Goal: Task Accomplishment & Management: Manage account settings

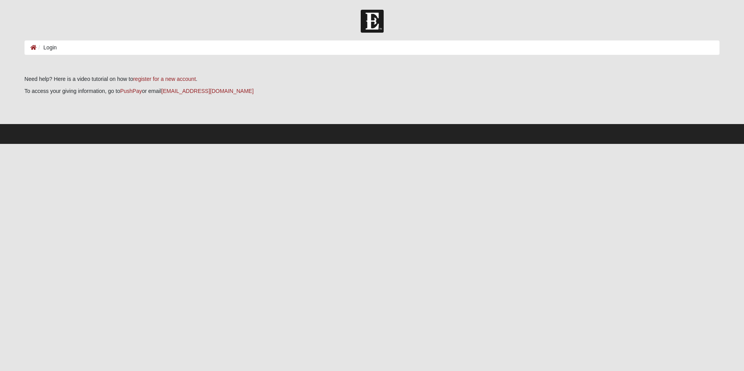
click at [94, 46] on ol "Login" at bounding box center [371, 47] width 695 height 14
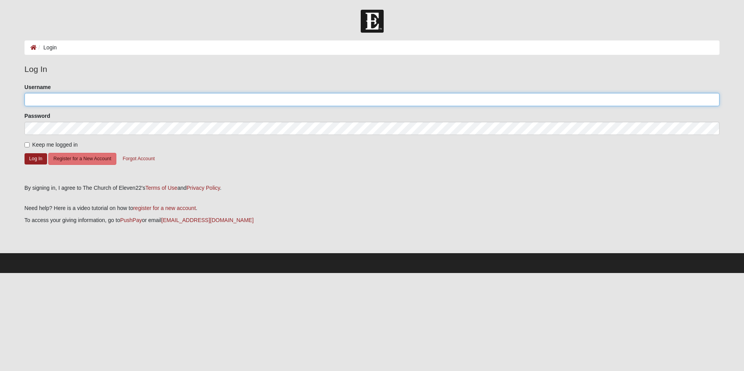
click at [58, 102] on input "Username" at bounding box center [371, 99] width 695 height 13
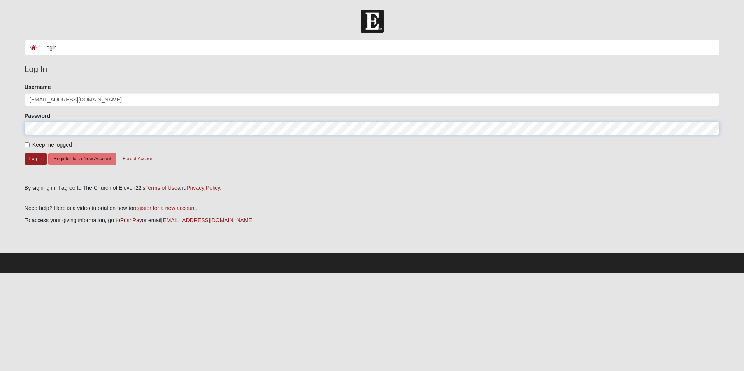
click at [24, 153] on button "Log In" at bounding box center [35, 158] width 23 height 11
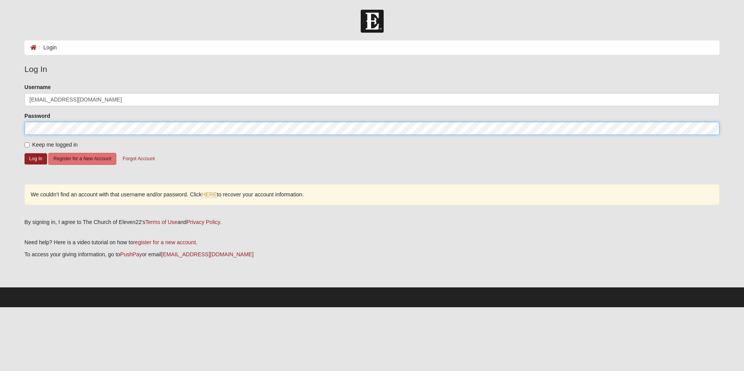
click at [24, 153] on button "Log In" at bounding box center [35, 158] width 23 height 11
click at [0, 122] on html "Log In Login Login Error Log In Please correct the following: Username nclekas@…" at bounding box center [372, 153] width 744 height 307
click at [24, 153] on button "Log In" at bounding box center [35, 158] width 23 height 11
click at [0, 127] on html "Log In Login Login Error Log In Please correct the following: Username nclekas@…" at bounding box center [372, 153] width 744 height 307
click at [24, 153] on button "Log In" at bounding box center [35, 158] width 23 height 11
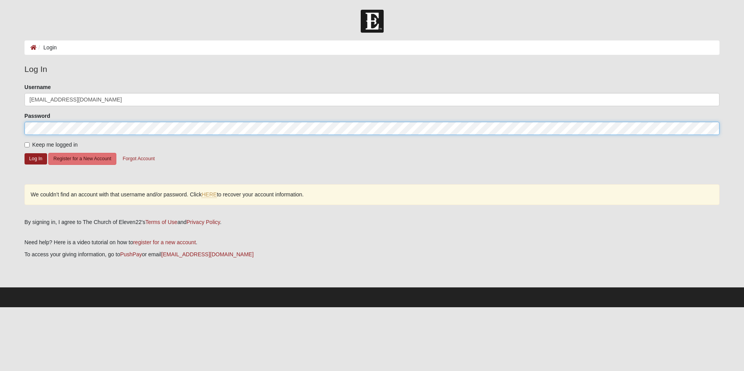
click at [19, 124] on div "Please correct the following: Username nclekas@gmail.com Password Keep me logge…" at bounding box center [372, 148] width 706 height 130
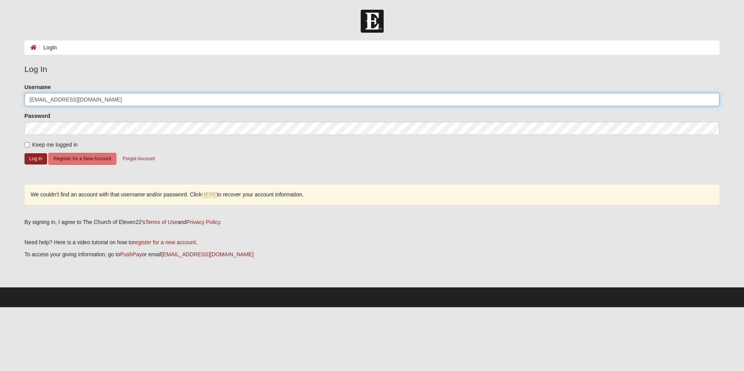
click at [84, 99] on input "[EMAIL_ADDRESS][DOMAIN_NAME]" at bounding box center [371, 99] width 695 height 13
drag, startPoint x: 84, startPoint y: 99, endPoint x: 50, endPoint y: 98, distance: 33.5
click at [50, 98] on input "[EMAIL_ADDRESS][DOMAIN_NAME]" at bounding box center [371, 99] width 695 height 13
type input "nclekas"
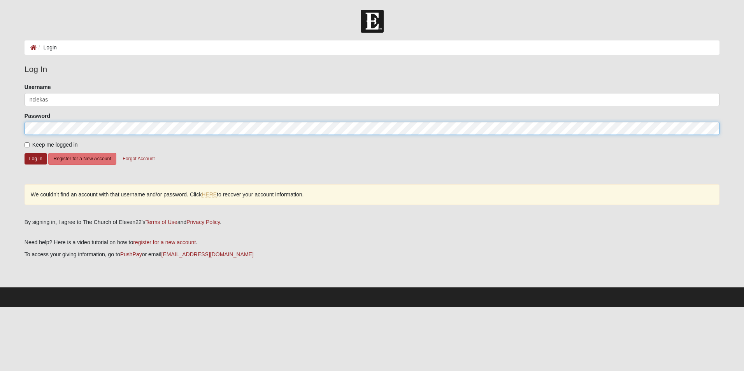
click at [0, 124] on html "Log In Login Login Error Log In Please correct the following: Username nclekas …" at bounding box center [372, 153] width 744 height 307
click at [24, 153] on button "Log In" at bounding box center [35, 158] width 23 height 11
click at [15, 127] on form "Log In Login Login Error Log In Please correct the following: Username nclekas …" at bounding box center [372, 158] width 744 height 297
click at [24, 153] on button "Log In" at bounding box center [35, 158] width 23 height 11
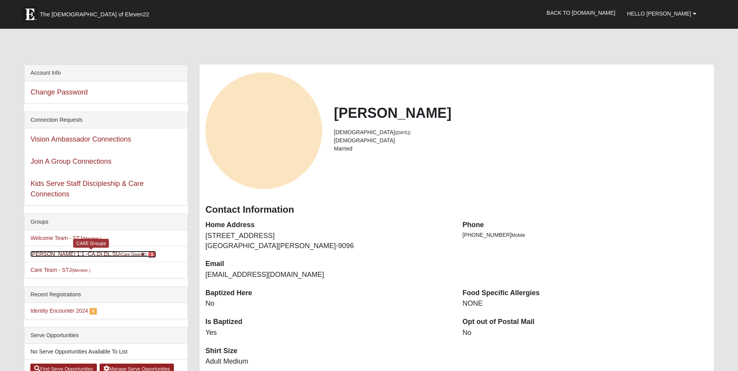
click at [100, 252] on link "[PERSON_NAME] 1:1 -CA,DI,DL,SU (Care Giver ) 1" at bounding box center [93, 254] width 126 height 6
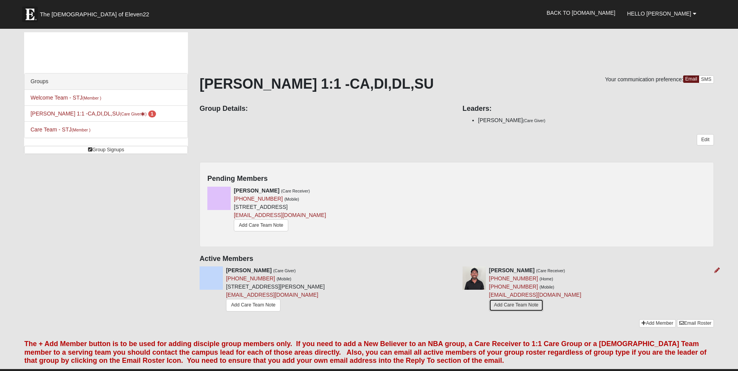
click at [505, 306] on link "Add Care Team Note" at bounding box center [516, 305] width 54 height 12
click at [453, 190] on icon at bounding box center [453, 190] width 5 height 5
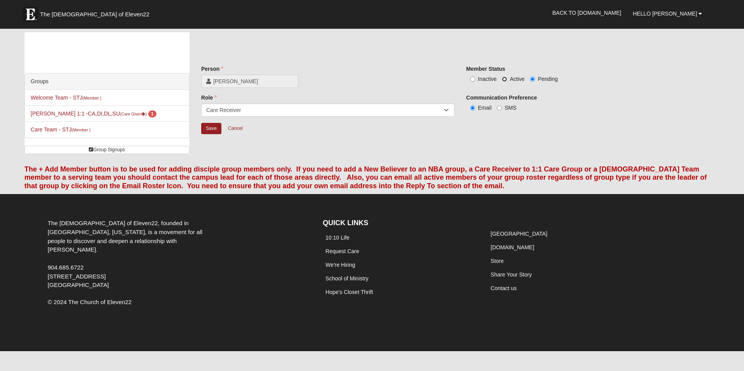
click at [503, 78] on input "Active" at bounding box center [504, 79] width 5 height 5
radio input "true"
click at [210, 127] on input "Save" at bounding box center [211, 128] width 20 height 11
